Goal: Task Accomplishment & Management: Complete application form

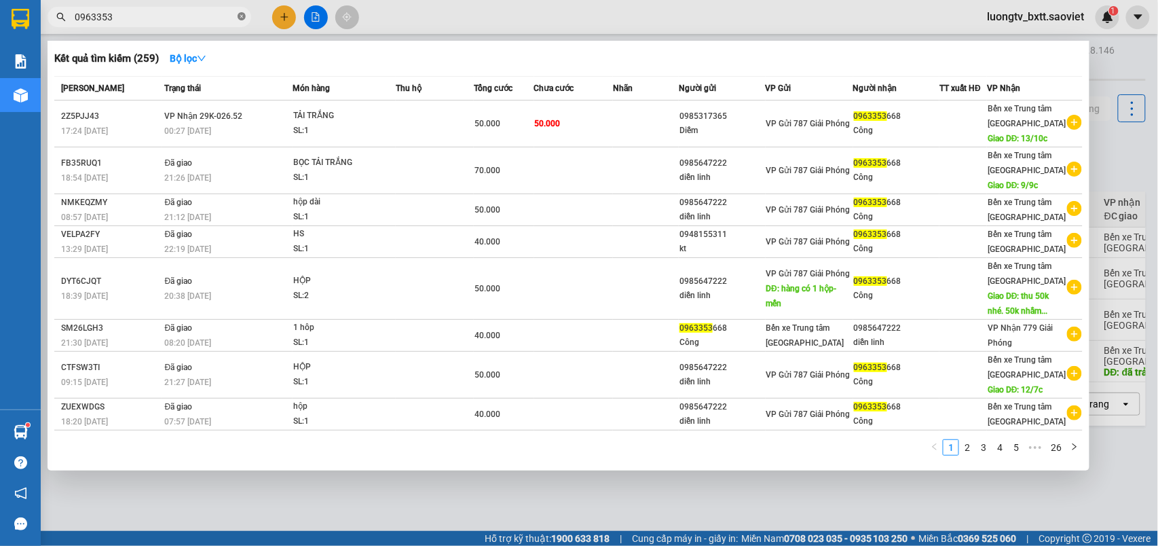
click at [240, 16] on icon "close-circle" at bounding box center [242, 16] width 8 height 8
click at [240, 16] on span at bounding box center [242, 17] width 8 height 15
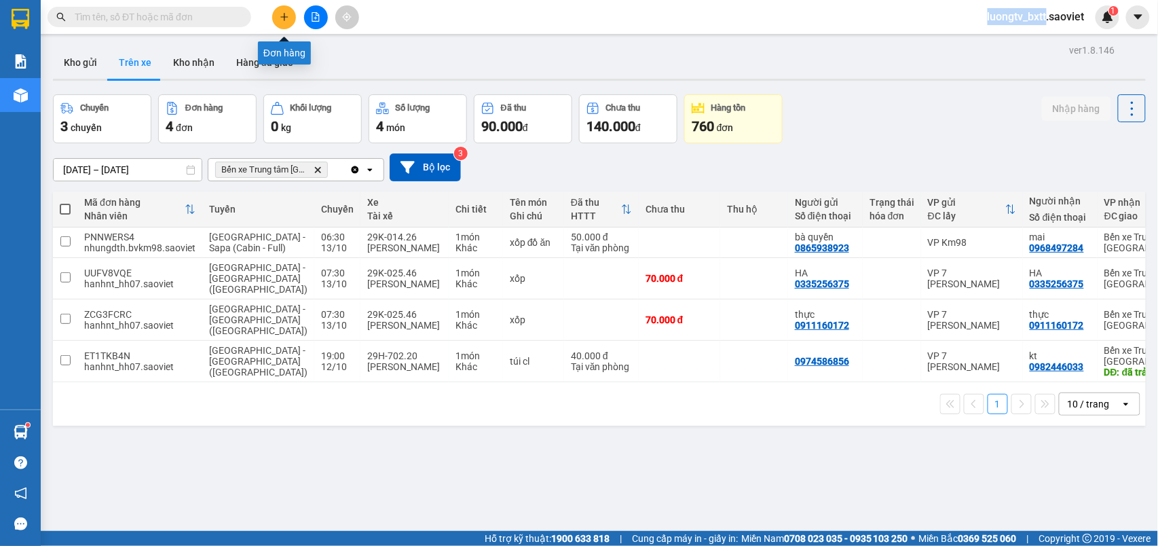
click at [280, 14] on icon "plus" at bounding box center [285, 17] width 10 height 10
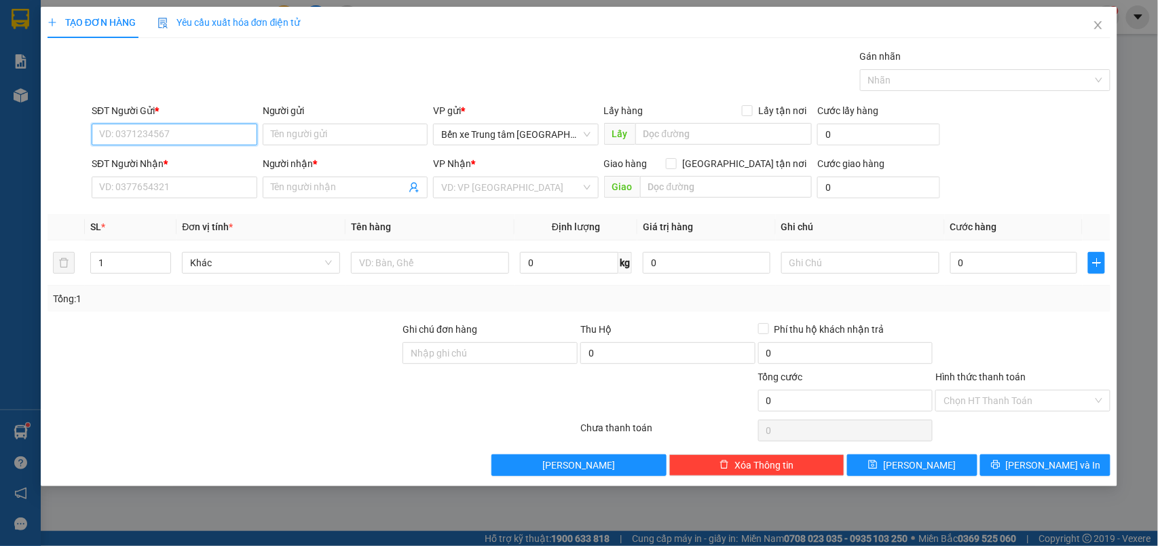
click at [210, 128] on input "SĐT Người Gửi *" at bounding box center [175, 135] width 166 height 22
click at [204, 131] on input "3333" at bounding box center [175, 135] width 166 height 22
click at [204, 133] on input "3333" at bounding box center [175, 135] width 166 height 22
click at [204, 134] on input "3333" at bounding box center [175, 135] width 166 height 22
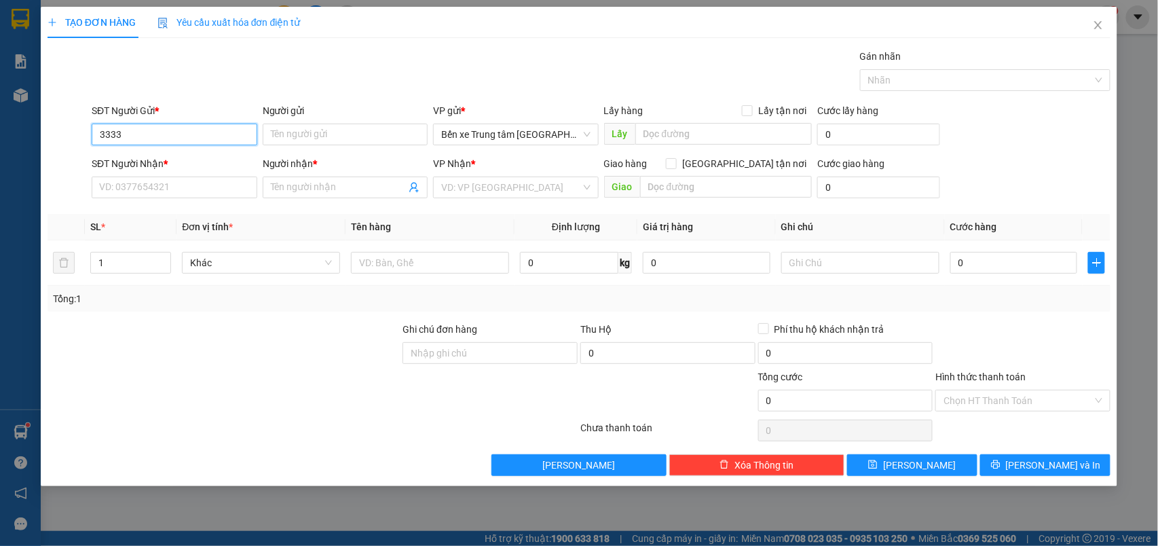
click at [205, 134] on input "3333" at bounding box center [175, 135] width 166 height 22
type input "3333"
click at [1098, 24] on icon "close" at bounding box center [1098, 25] width 11 height 11
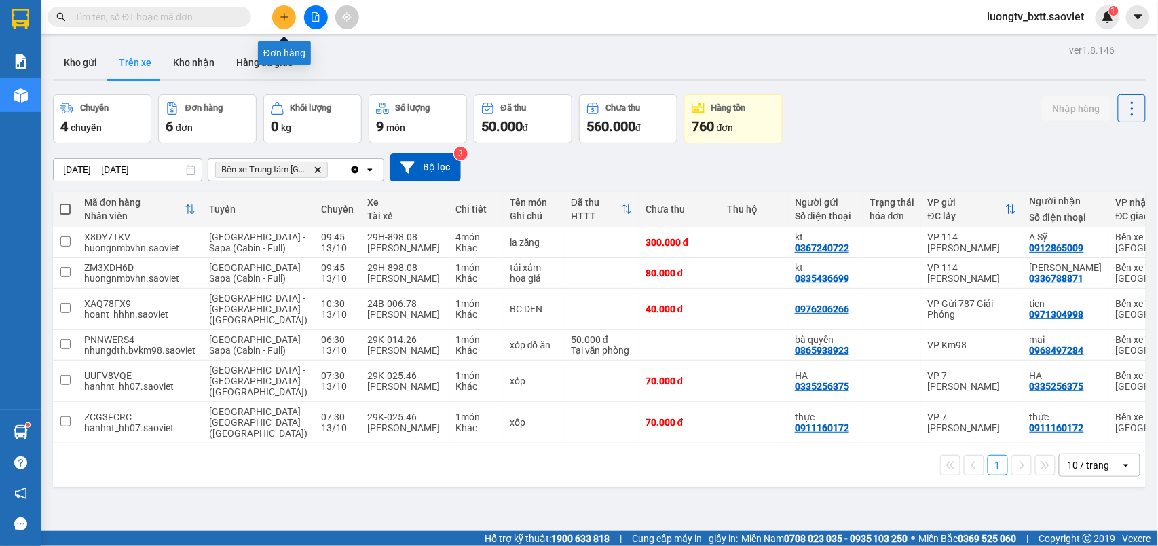
click at [280, 15] on icon "plus" at bounding box center [285, 17] width 10 height 10
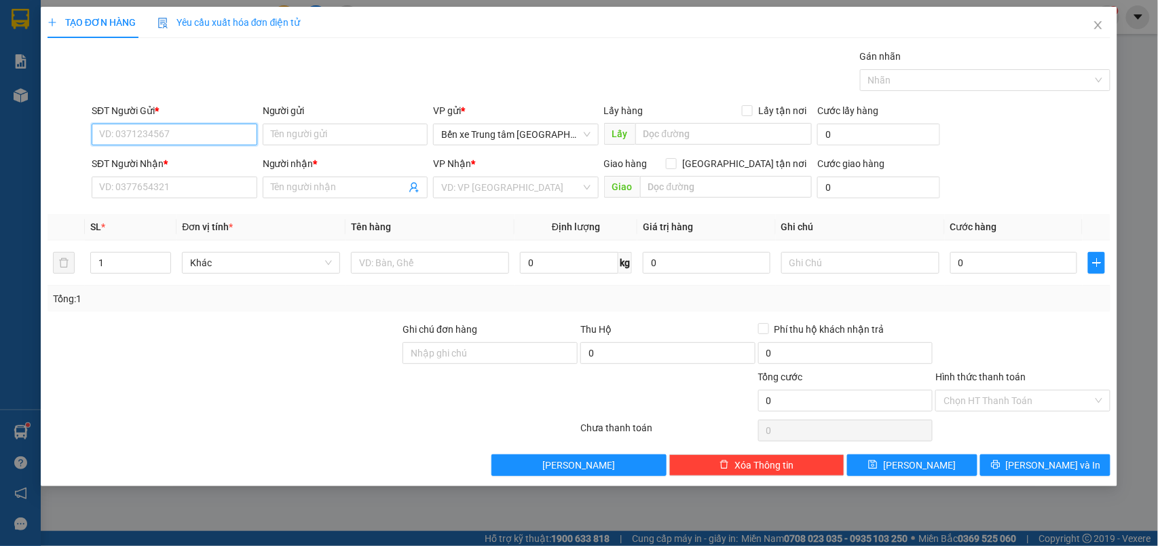
click at [204, 139] on input "SĐT Người Gửi *" at bounding box center [175, 135] width 166 height 22
click at [166, 161] on div "0859413333 - kt" at bounding box center [174, 162] width 149 height 15
type input "0859413333"
type input "kt"
type input "ĐÃ GỌI 9/8"
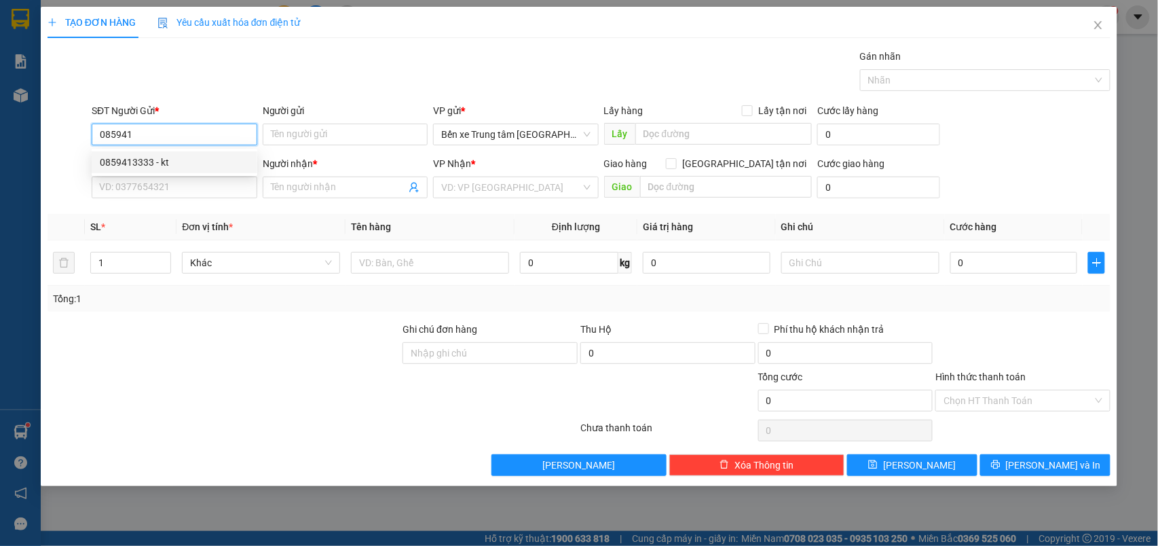
type input "0859413333"
type input "kt"
type input "còn hàng 9/8"
type input "0859413333"
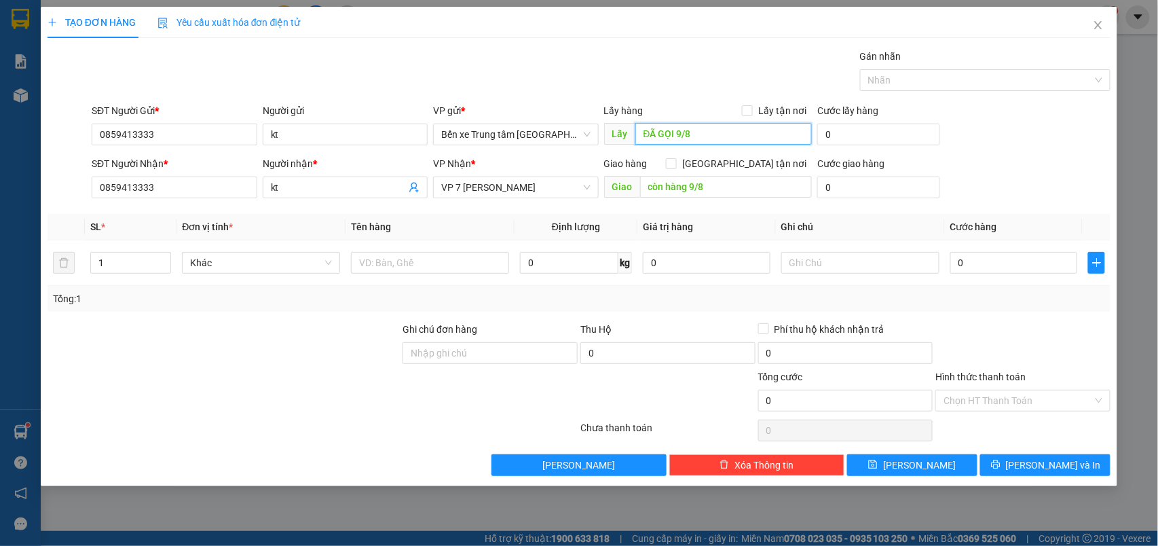
click at [725, 136] on input "ĐÃ GỌI 9/8" at bounding box center [723, 134] width 176 height 22
click at [736, 186] on input "còn hàng 9/8" at bounding box center [726, 187] width 172 height 22
click at [164, 261] on icon "up" at bounding box center [164, 259] width 5 height 5
type input "3"
click at [164, 261] on icon "up" at bounding box center [164, 259] width 5 height 5
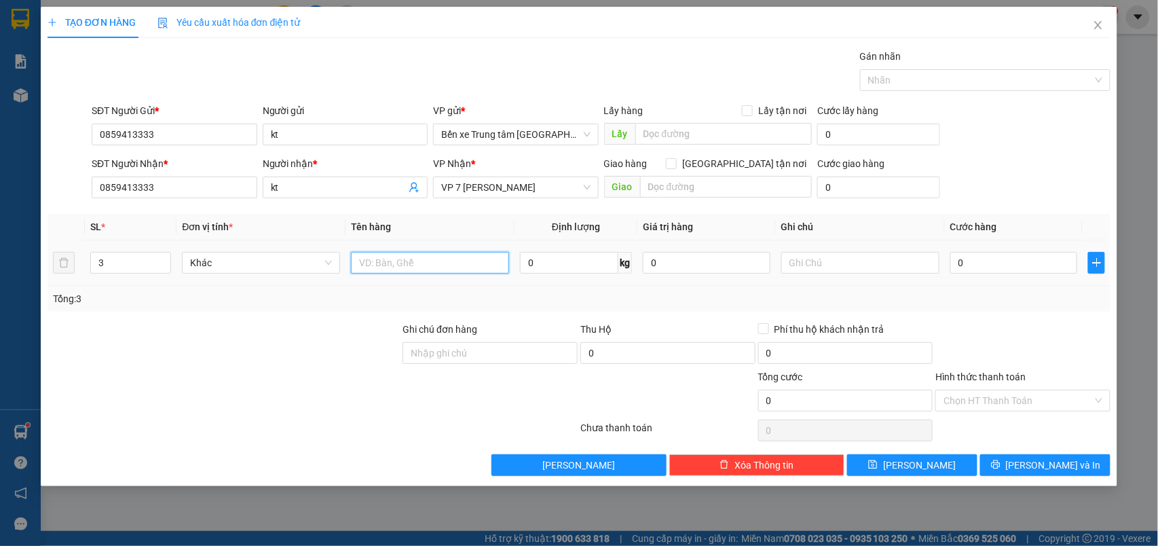
click at [411, 272] on input "text" at bounding box center [430, 263] width 158 height 22
type input "3 can"
click at [958, 263] on input "0" at bounding box center [1014, 263] width 128 height 22
type input "1"
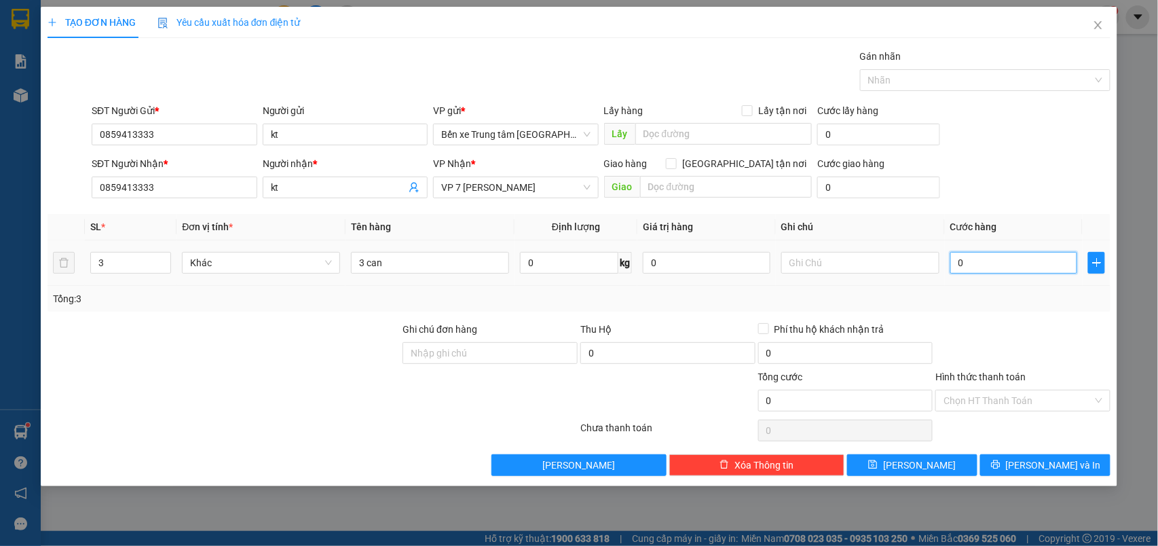
type input "1"
type input "15"
type input "150"
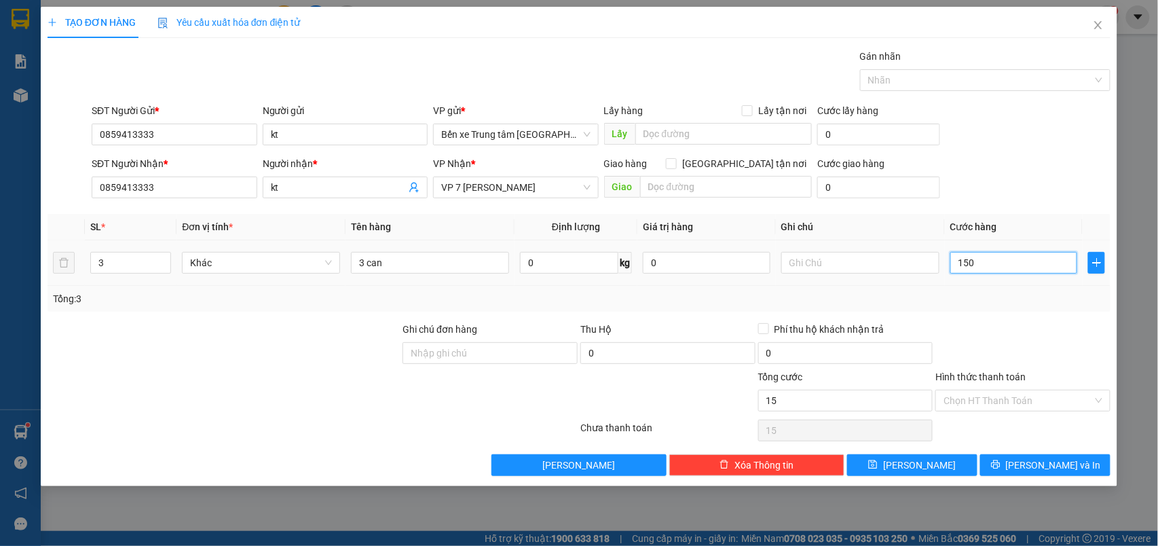
type input "150"
type input "150.000"
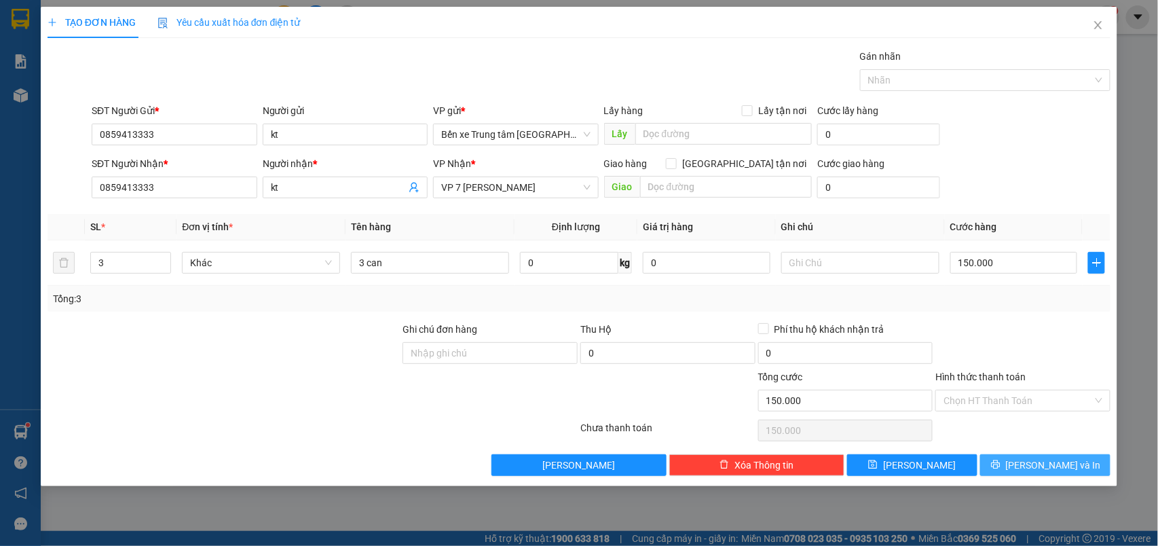
click at [1004, 467] on button "[PERSON_NAME] và In" at bounding box center [1045, 465] width 130 height 22
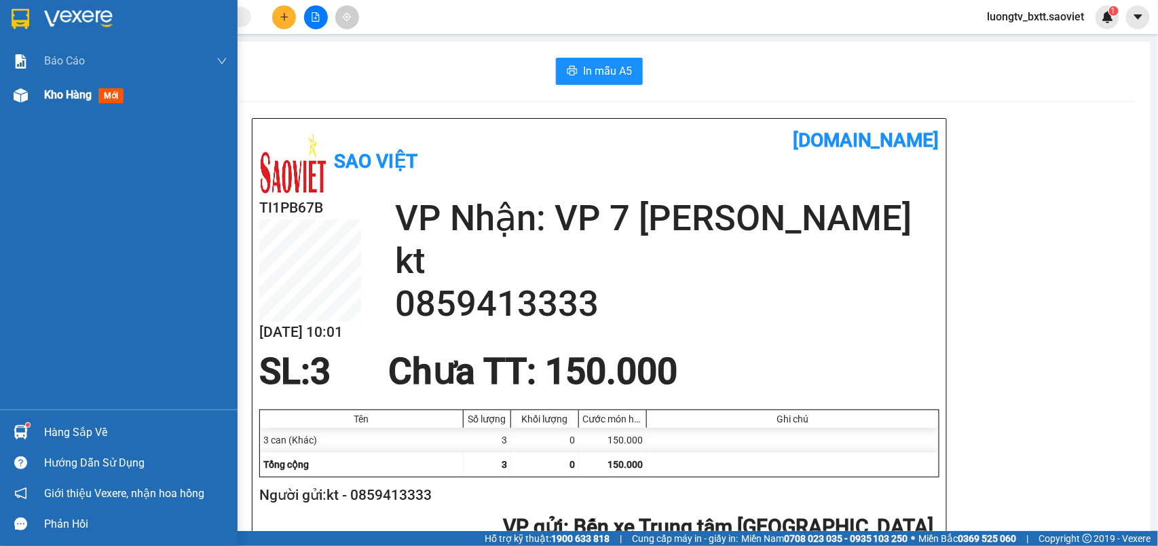
click at [63, 91] on span "Kho hàng" at bounding box center [68, 94] width 48 height 13
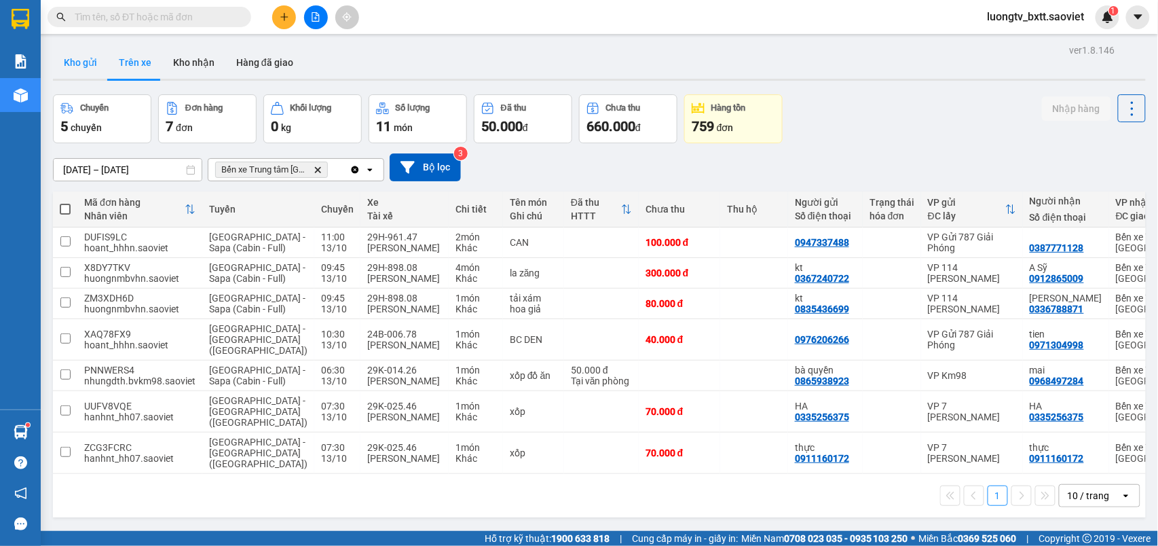
click at [92, 58] on button "Kho gửi" at bounding box center [80, 62] width 55 height 33
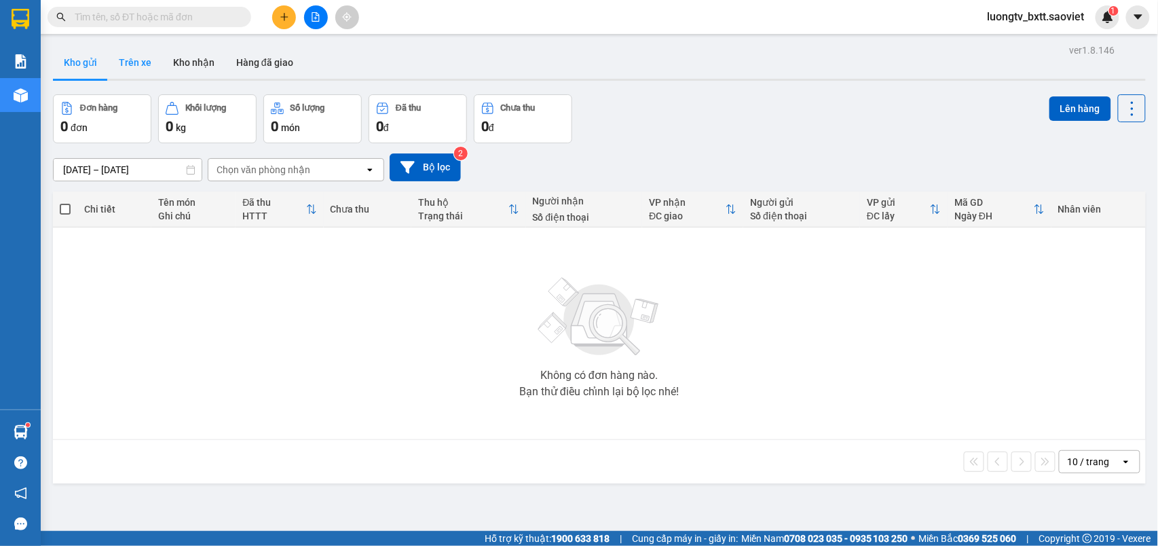
click at [145, 67] on button "Trên xe" at bounding box center [135, 62] width 54 height 33
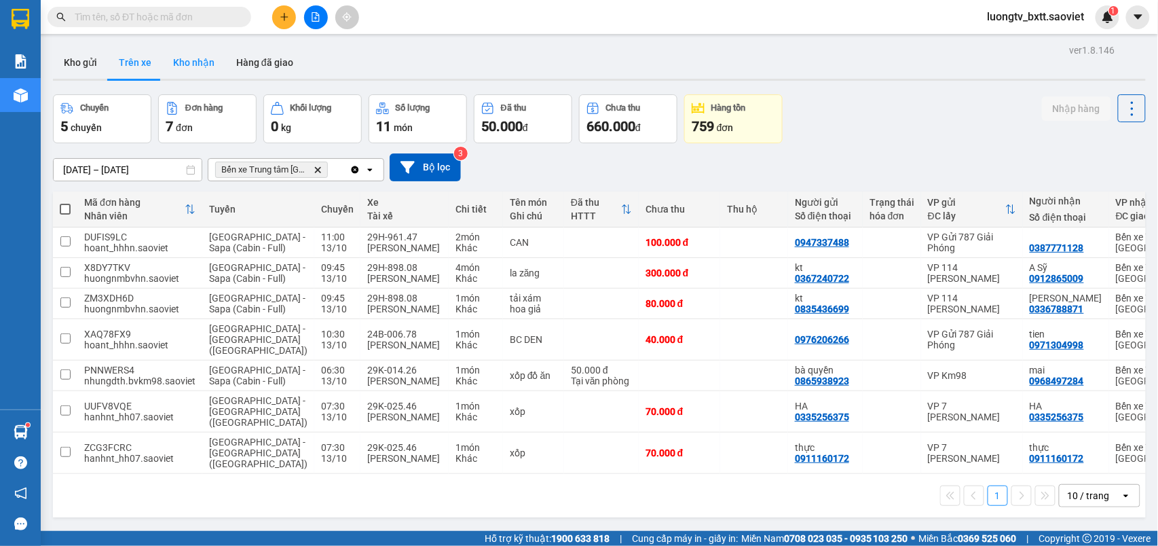
click at [202, 71] on button "Kho nhận" at bounding box center [193, 62] width 63 height 33
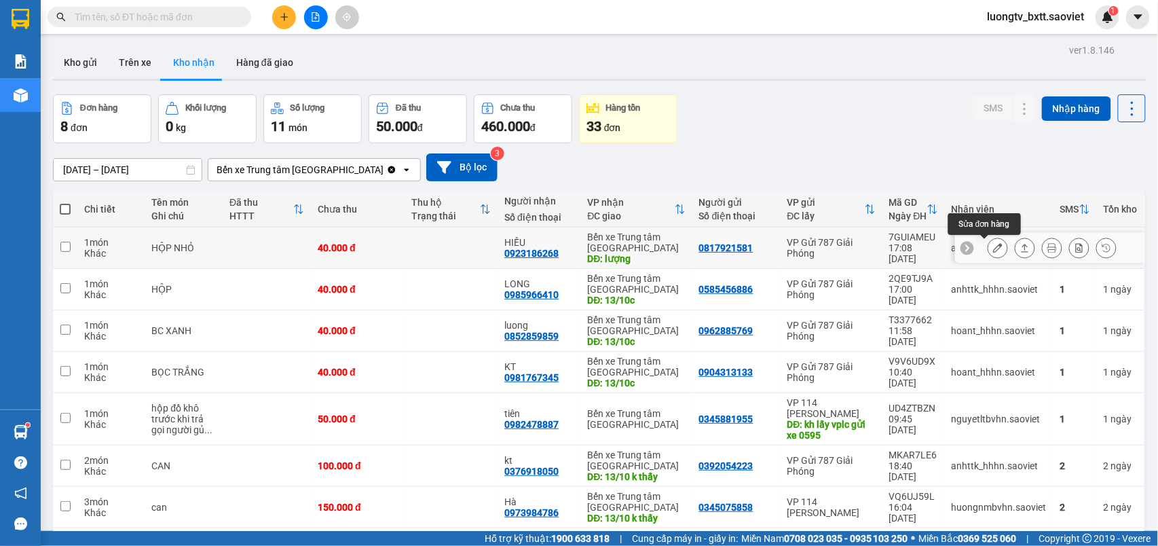
click at [993, 252] on icon at bounding box center [998, 248] width 10 height 10
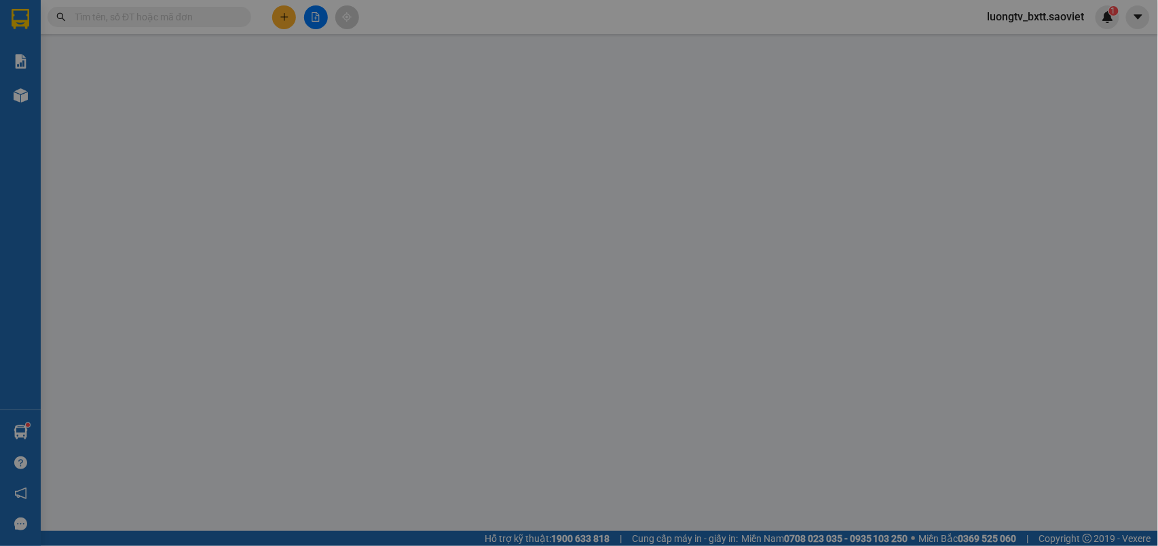
type input "0817921581"
type input "0923186268"
type input "HIẾU"
type input "lượng"
type input "0"
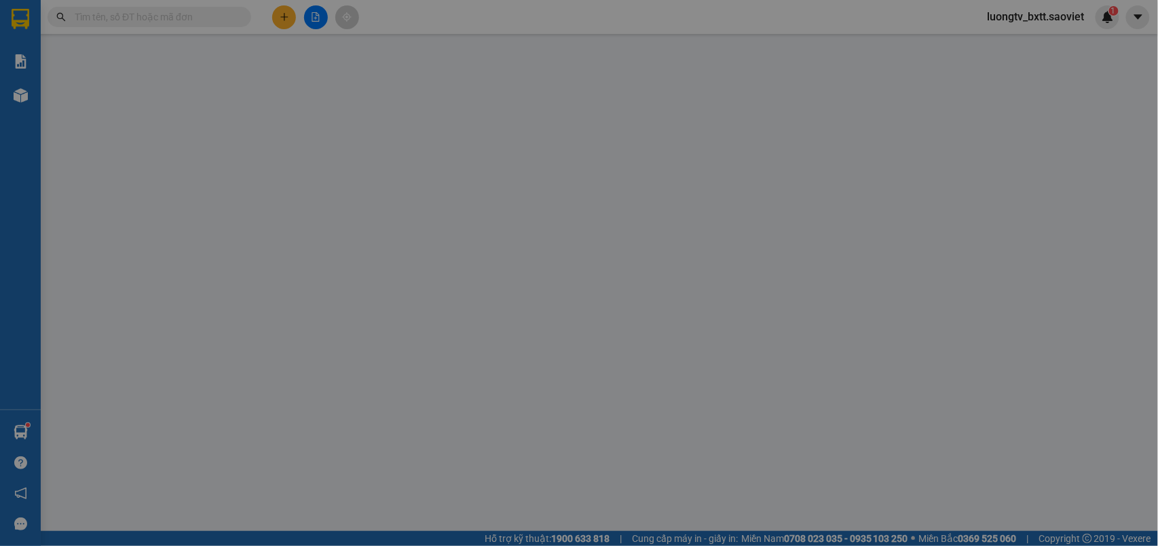
type input "40.000"
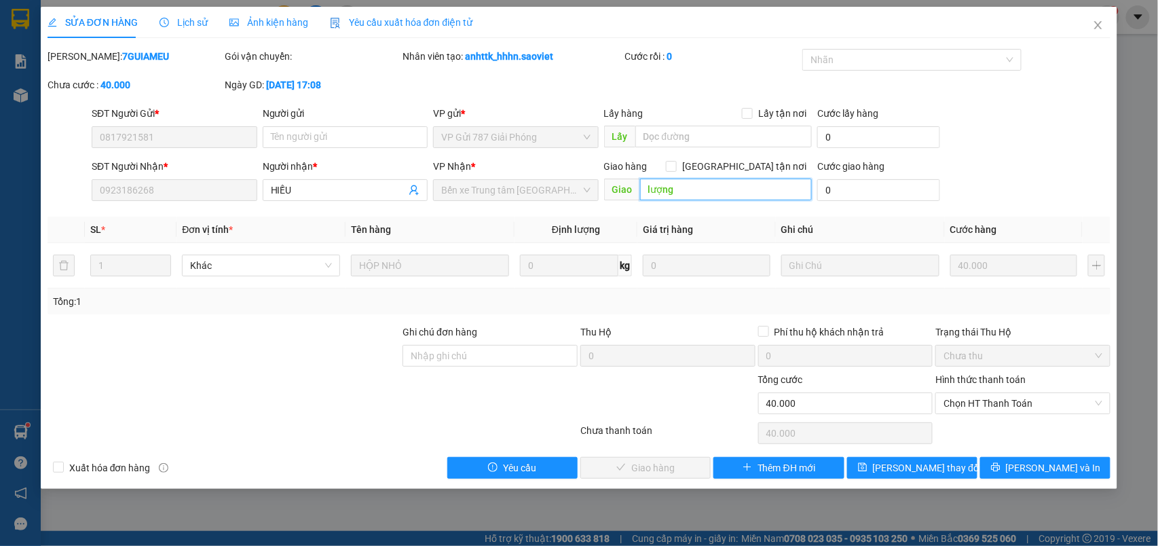
click at [684, 190] on input "lượng" at bounding box center [726, 189] width 172 height 22
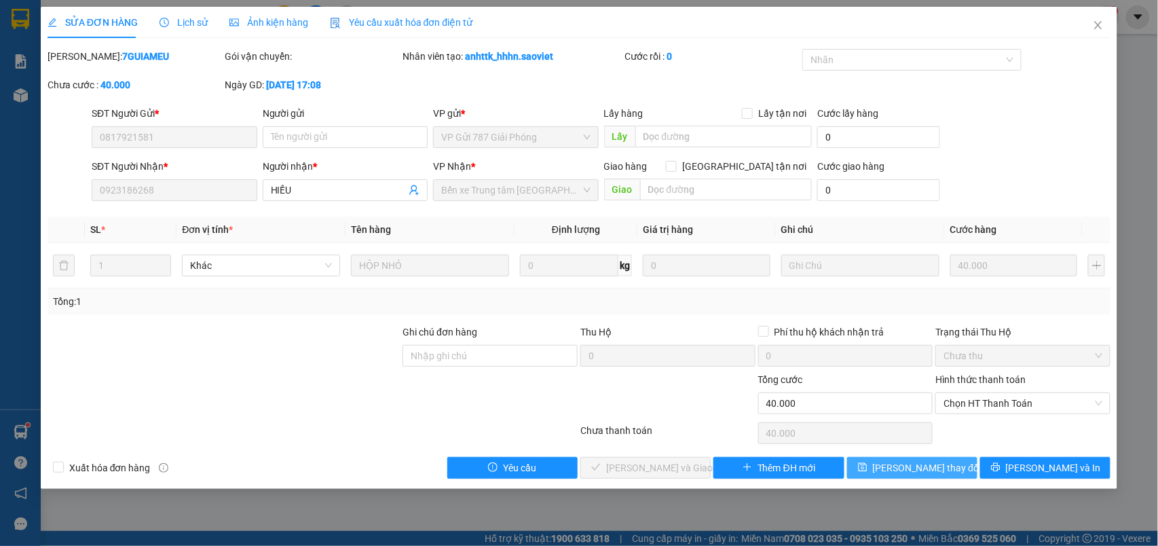
click at [890, 470] on button "[PERSON_NAME] thay đổi" at bounding box center [912, 468] width 130 height 22
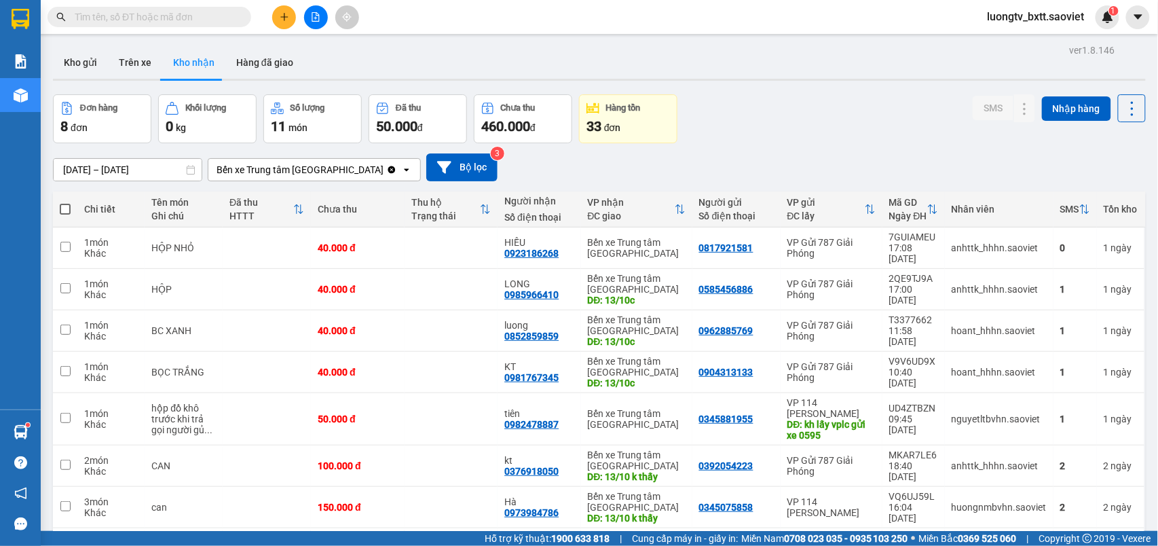
drag, startPoint x: 869, startPoint y: 110, endPoint x: 802, endPoint y: 113, distance: 66.6
click at [859, 113] on div "Đơn hàng 8 đơn Khối lượng 0 kg Số lượng 11 món Đã thu 50.000 đ Chưa thu 460.000…" at bounding box center [599, 118] width 1093 height 49
click at [137, 58] on button "Trên xe" at bounding box center [135, 62] width 54 height 33
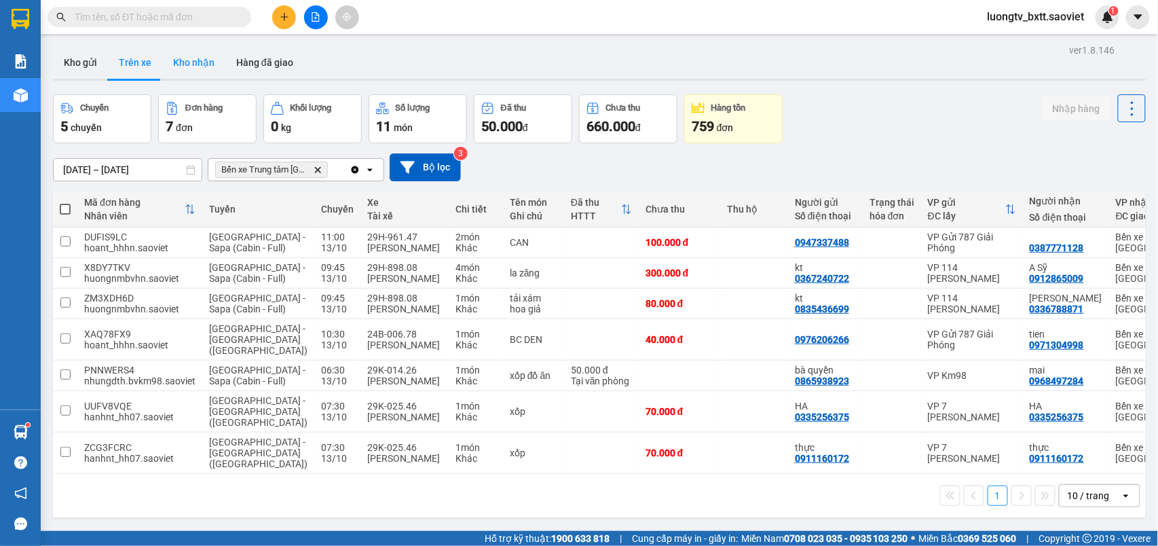
click at [188, 65] on button "Kho nhận" at bounding box center [193, 62] width 63 height 33
